Goal: Information Seeking & Learning: Find specific fact

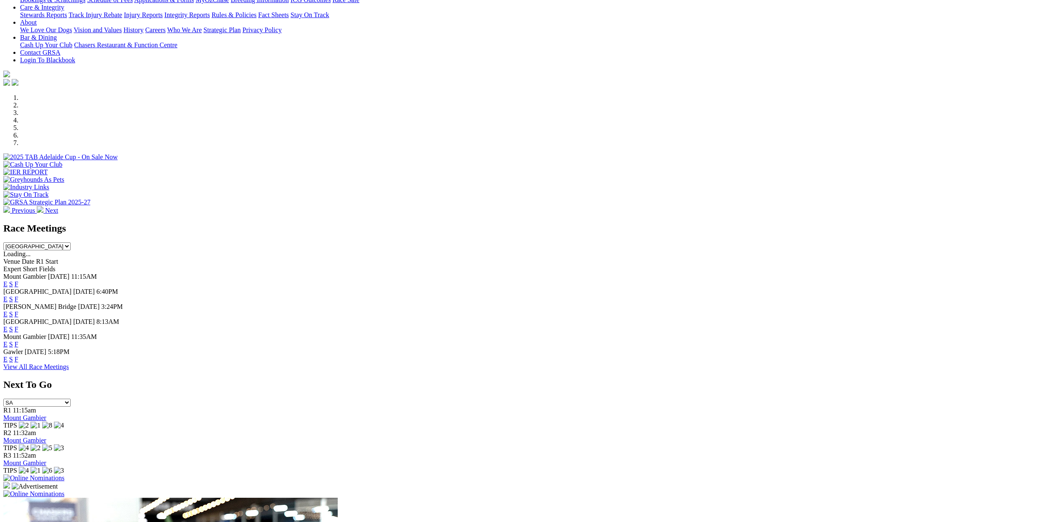
scroll to position [79, 0]
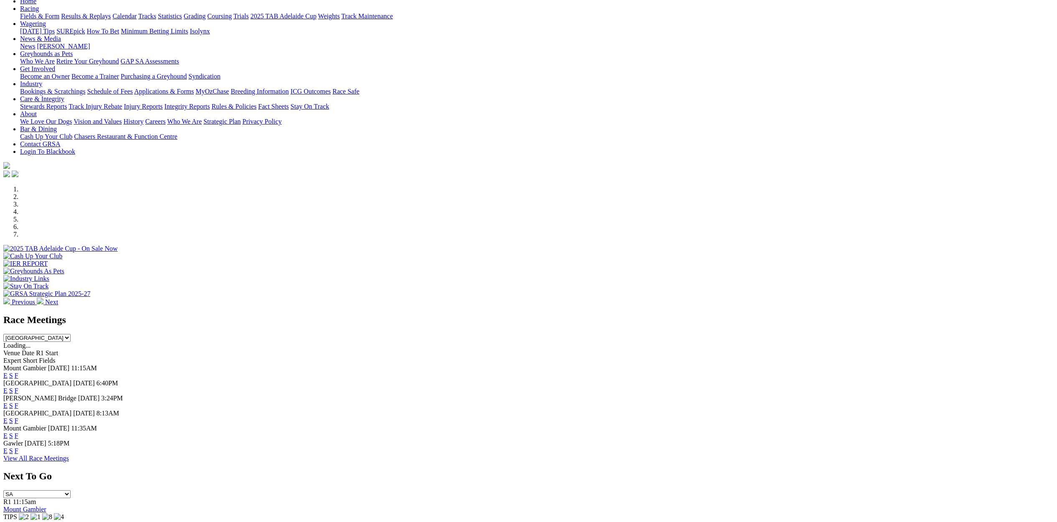
click at [71, 334] on select "South Australia New South Wales Northern Territory Queensland Tasmania Victoria…" at bounding box center [36, 338] width 67 height 8
select select "NSW"
click at [71, 334] on select "South Australia New South Wales Northern Territory Queensland Tasmania Victoria…" at bounding box center [36, 338] width 67 height 8
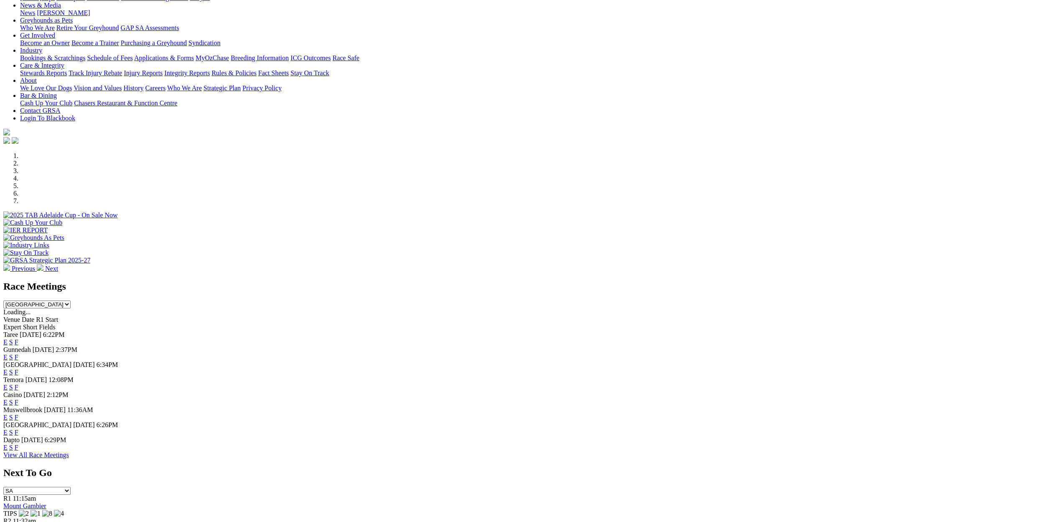
scroll to position [112, 0]
click at [8, 420] on link "E" at bounding box center [5, 416] width 4 height 7
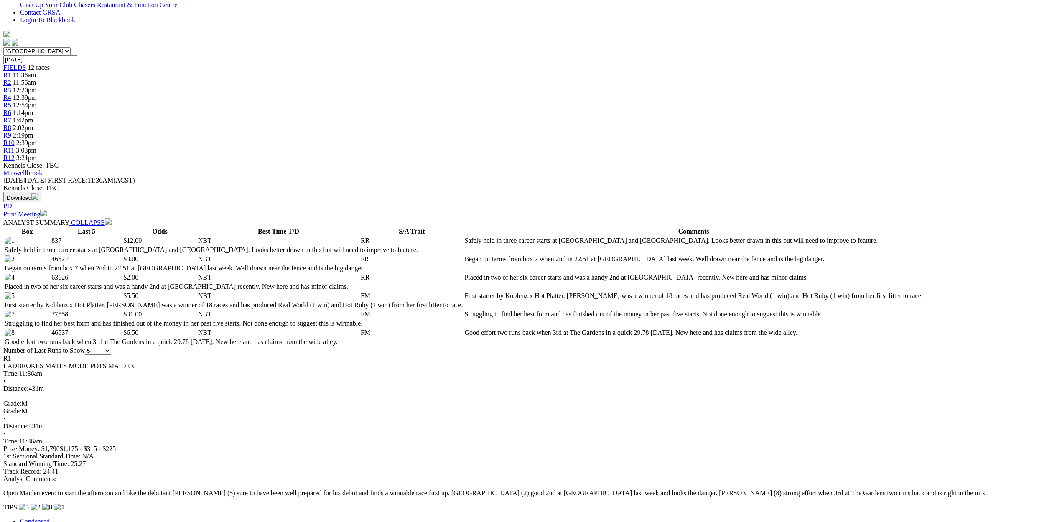
scroll to position [411, 0]
